Goal: Find specific page/section: Find specific page/section

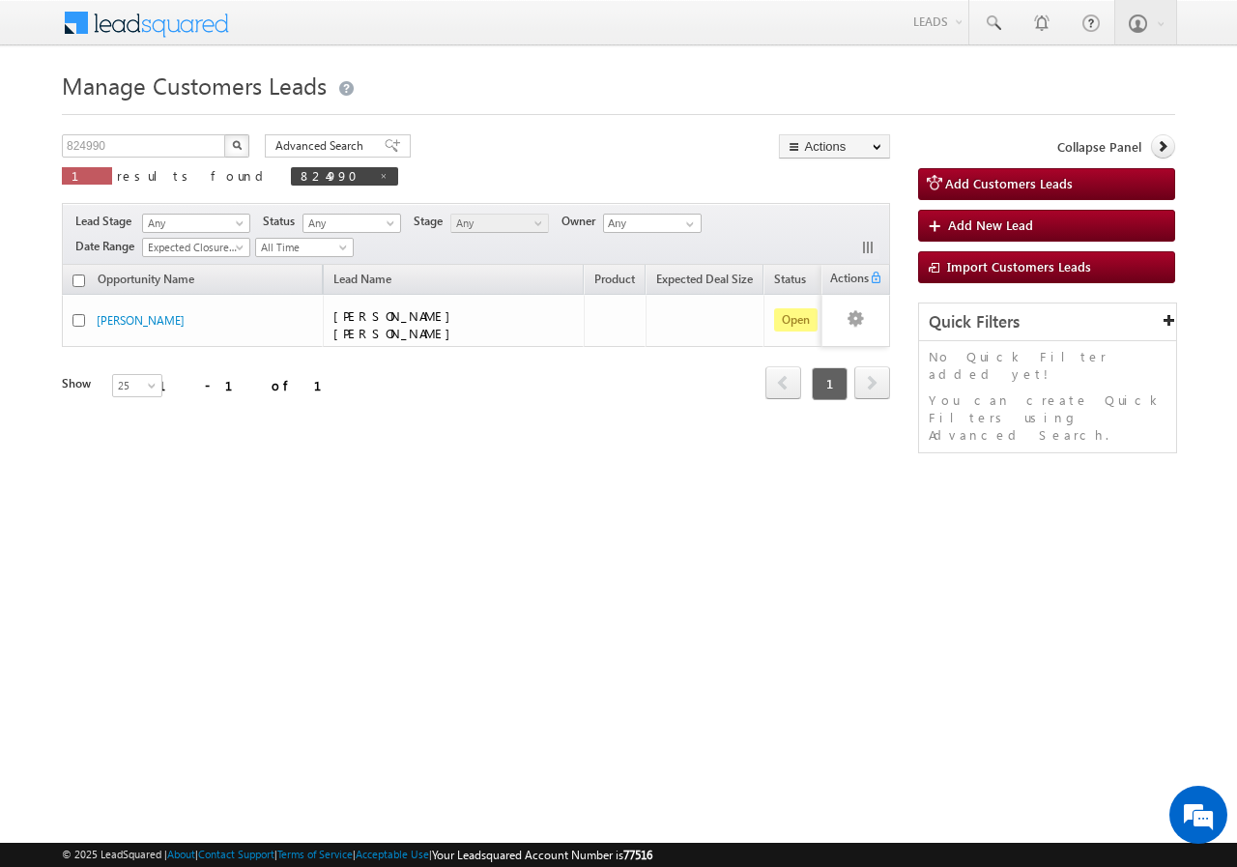
drag, startPoint x: 185, startPoint y: 459, endPoint x: 158, endPoint y: 370, distance: 93.0
click at [179, 453] on div "Opportunity Name Lead Name Product Expected Deal Size Status Stage Owner Action…" at bounding box center [476, 359] width 829 height 189
